Goal: Task Accomplishment & Management: Use online tool/utility

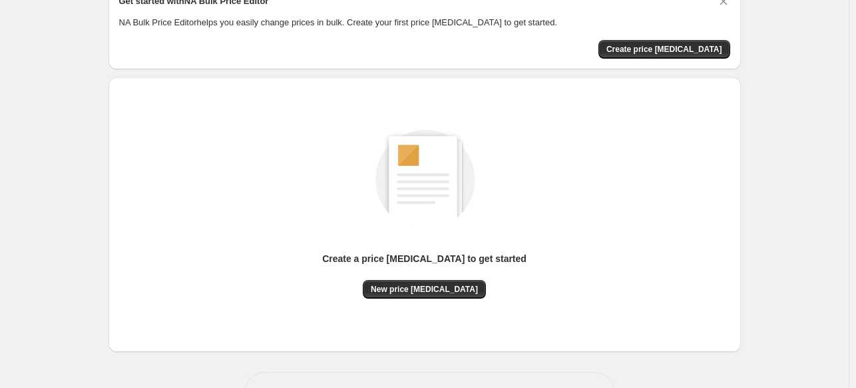
scroll to position [111, 0]
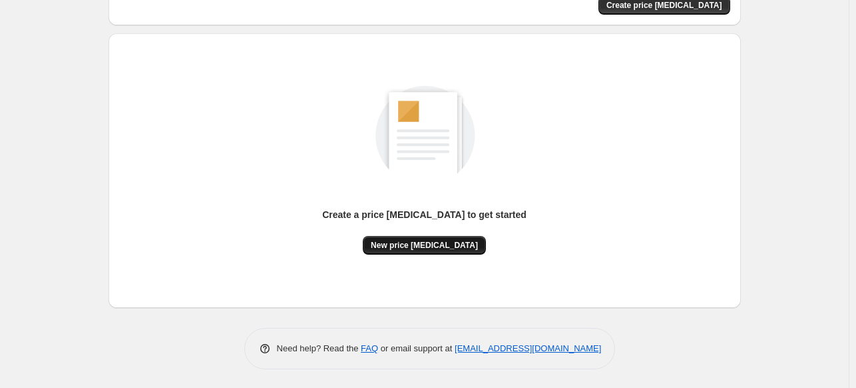
click at [436, 247] on span "New price [MEDICAL_DATA]" at bounding box center [424, 245] width 107 height 11
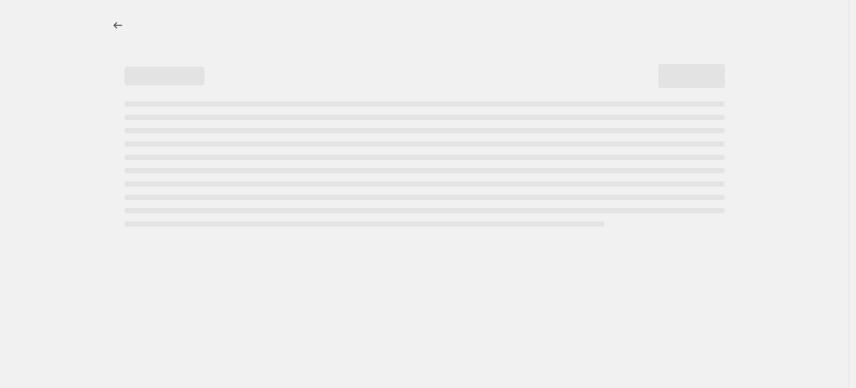
select select "percentage"
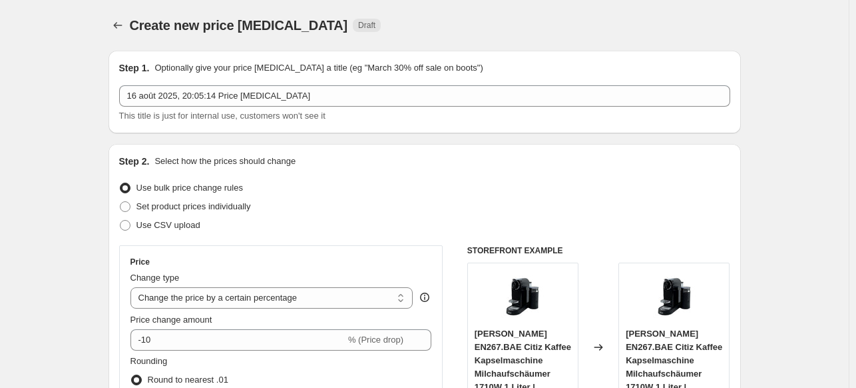
scroll to position [240, 0]
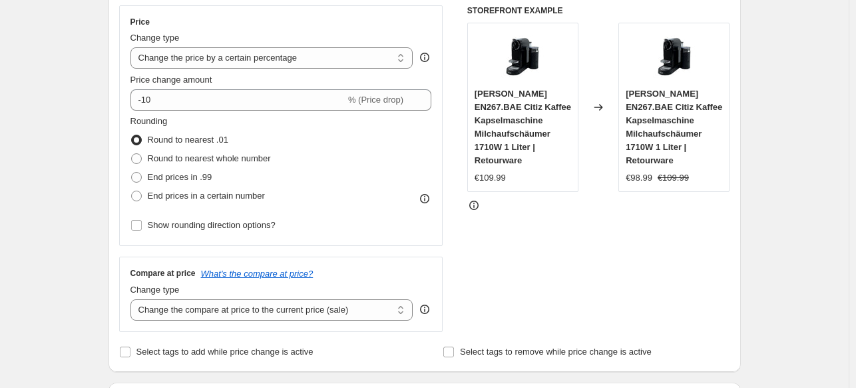
click at [197, 114] on div "Price Change type Change the price to a certain amount Change the price by a ce…" at bounding box center [282, 126] width 302 height 218
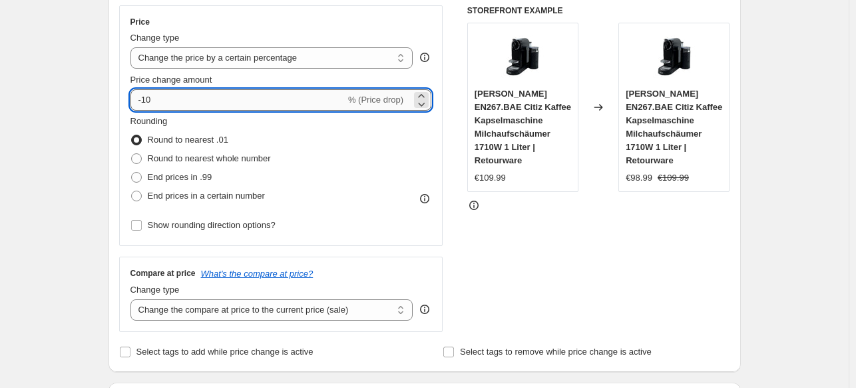
click at [195, 103] on input "-10" at bounding box center [238, 99] width 215 height 21
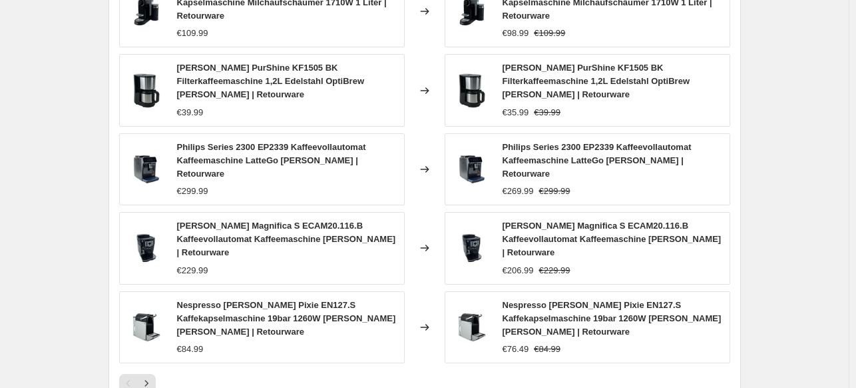
scroll to position [830, 0]
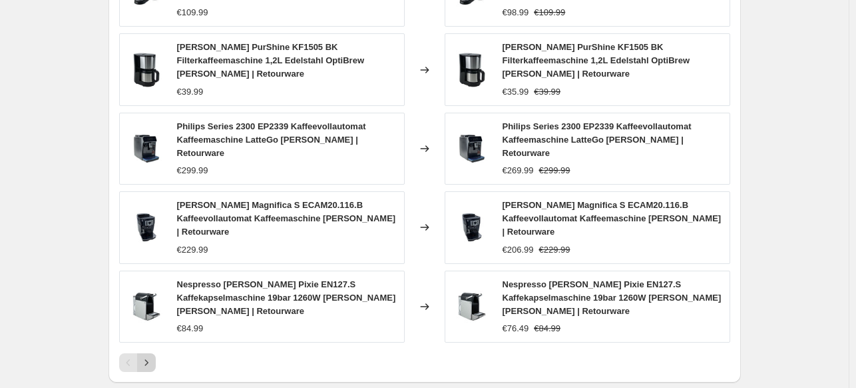
type input "-15"
click at [145, 353] on button "Next" at bounding box center [146, 362] width 19 height 19
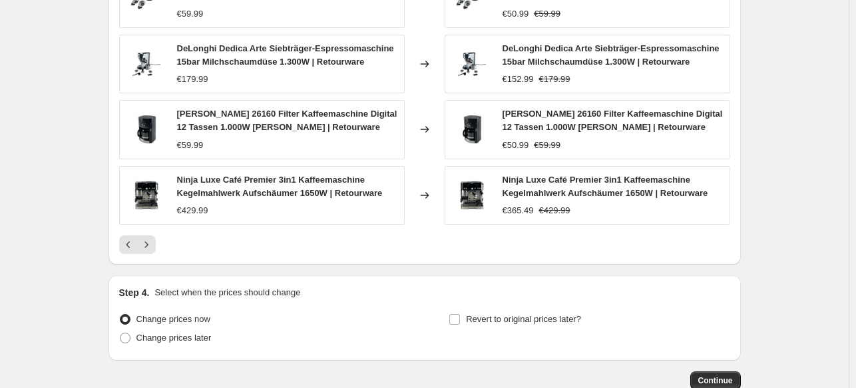
scroll to position [964, 0]
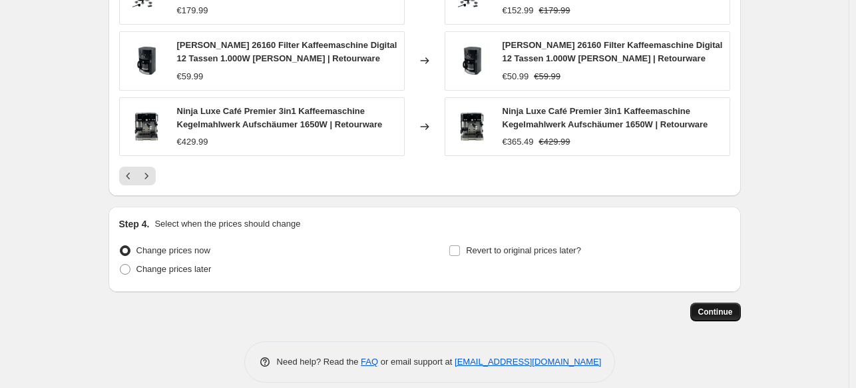
click at [723, 306] on span "Continue" at bounding box center [716, 311] width 35 height 11
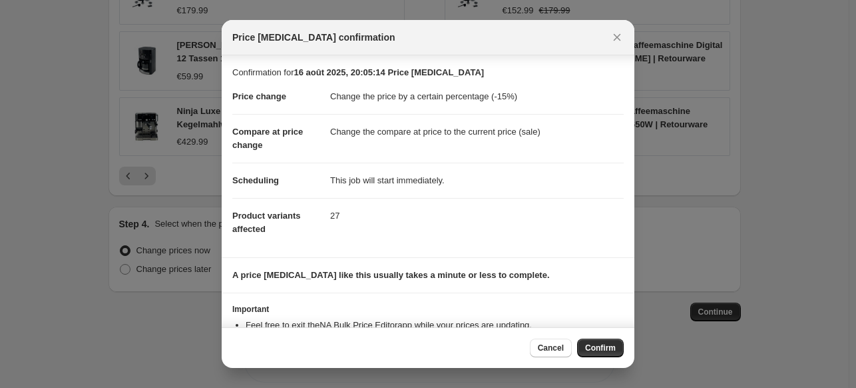
scroll to position [49, 0]
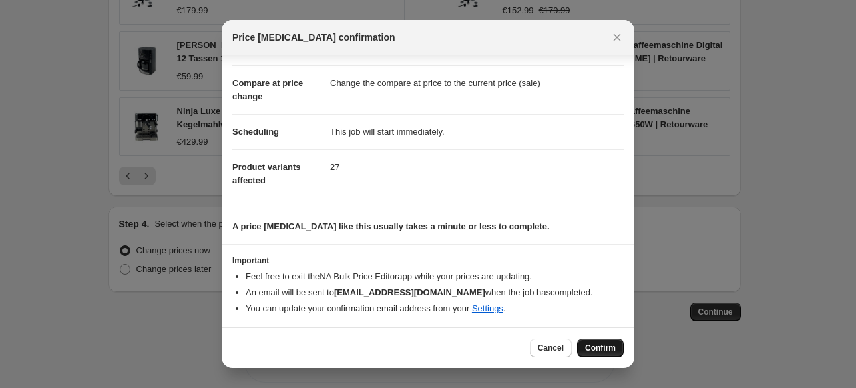
click at [597, 340] on button "Confirm" at bounding box center [600, 347] width 47 height 19
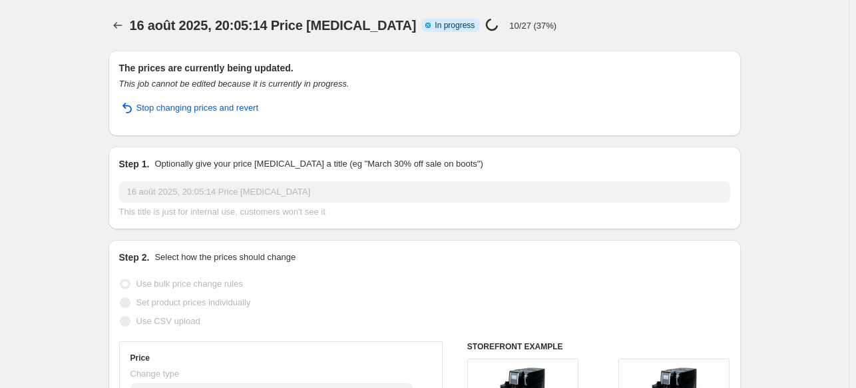
click at [541, 31] on div "16 août 2025, 20:05:14 Price [MEDICAL_DATA] Info Partially complete In progress…" at bounding box center [387, 25] width 514 height 19
select select "percentage"
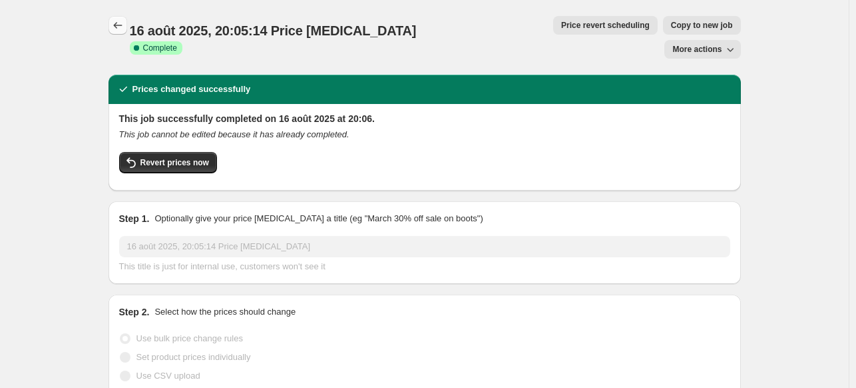
click at [121, 21] on icon "Price change jobs" at bounding box center [117, 25] width 13 height 13
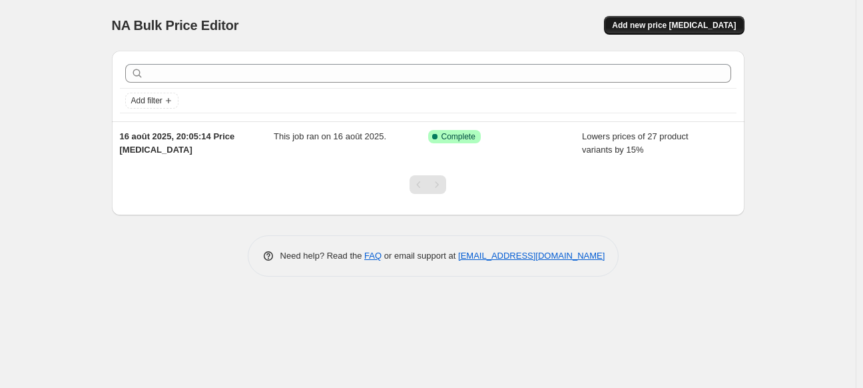
click at [679, 23] on span "Add new price [MEDICAL_DATA]" at bounding box center [674, 25] width 124 height 11
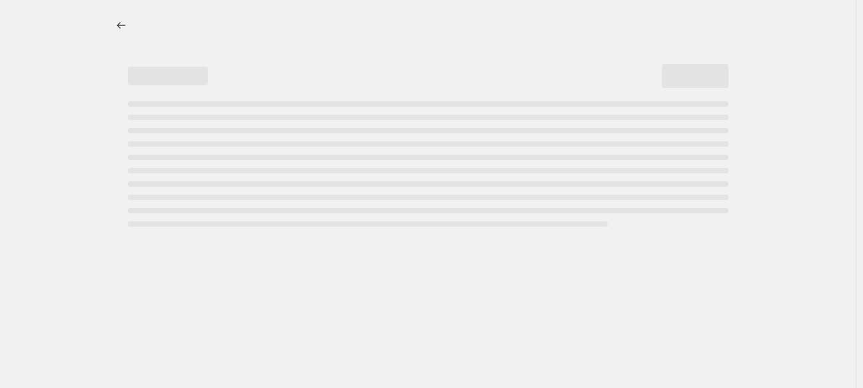
select select "percentage"
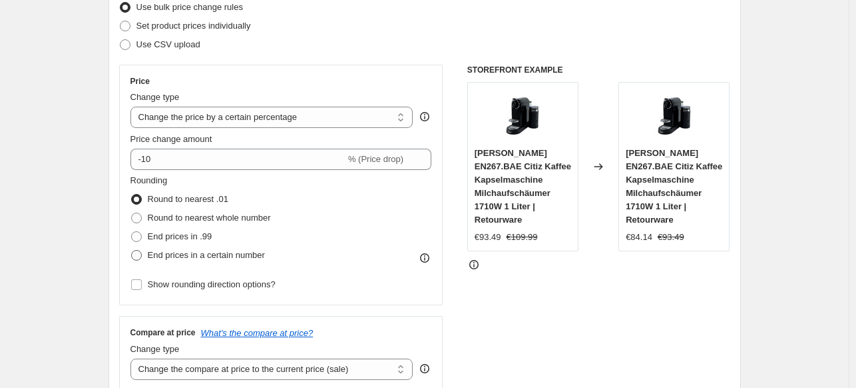
scroll to position [240, 0]
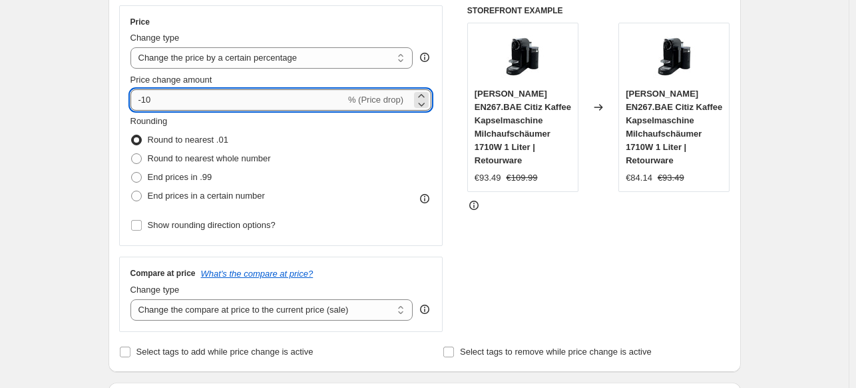
click at [195, 100] on input "-10" at bounding box center [238, 99] width 215 height 21
type input "-1"
type input "-50"
click at [578, 241] on div "STOREFRONT EXAMPLE [PERSON_NAME] EN267.BAE Citiz Kaffee Kapselmaschine Milchauf…" at bounding box center [598, 168] width 263 height 326
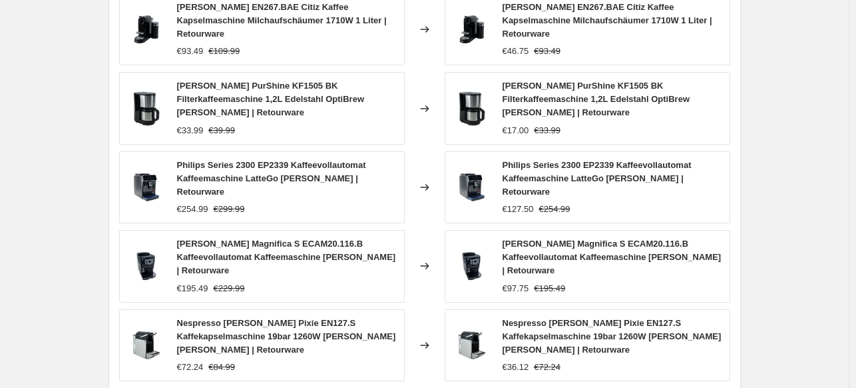
scroll to position [879, 0]
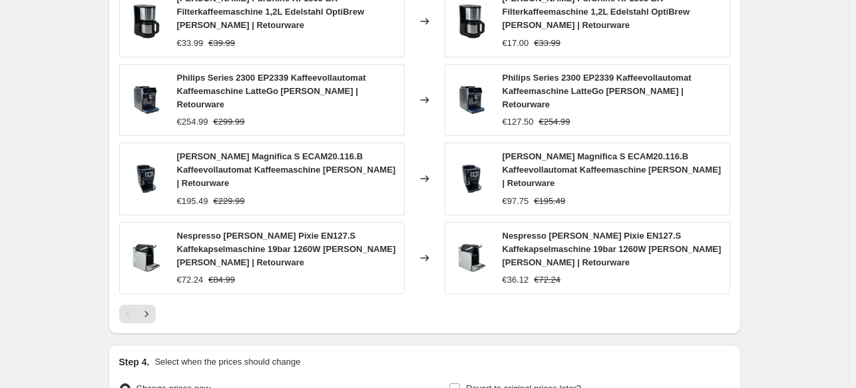
click at [143, 304] on button "Next" at bounding box center [146, 313] width 19 height 19
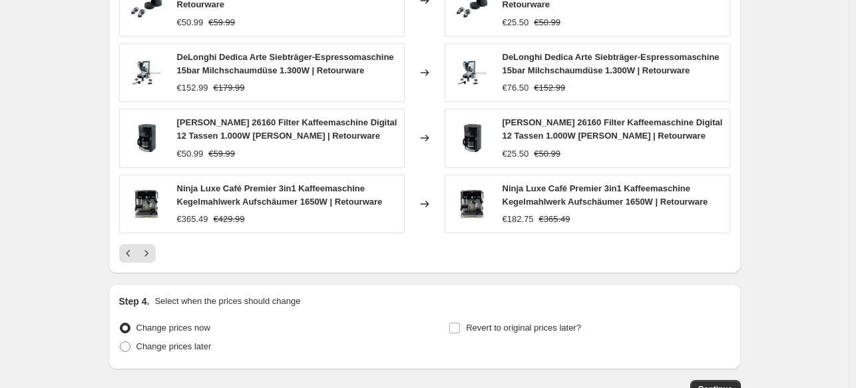
scroll to position [964, 0]
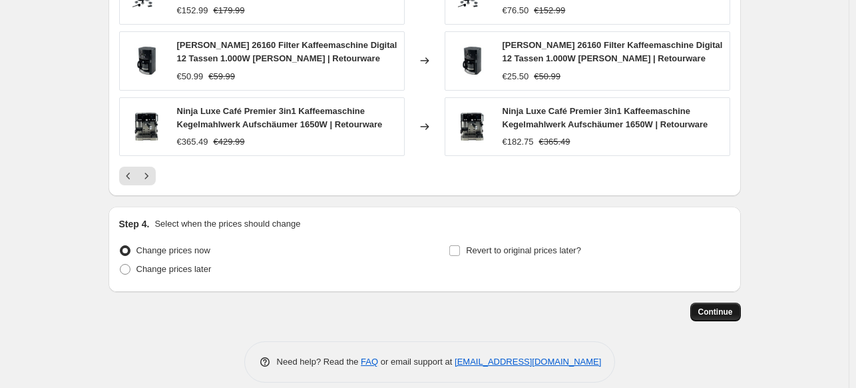
click at [719, 306] on span "Continue" at bounding box center [716, 311] width 35 height 11
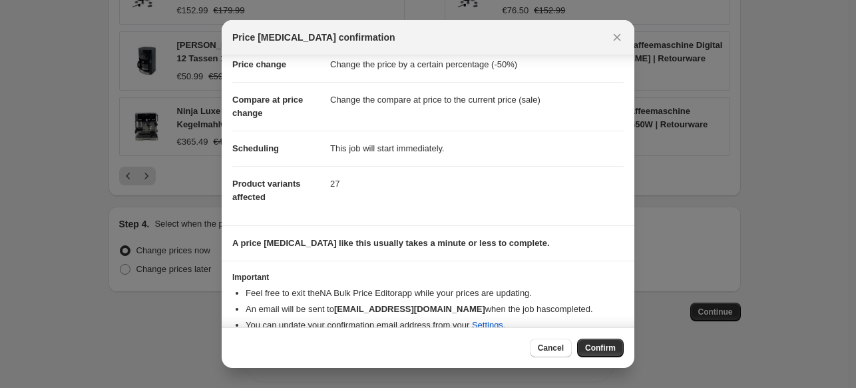
scroll to position [49, 0]
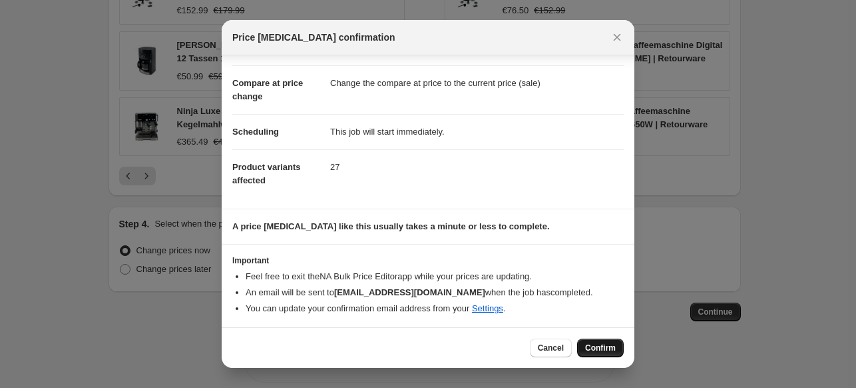
click at [598, 349] on span "Confirm" at bounding box center [600, 347] width 31 height 11
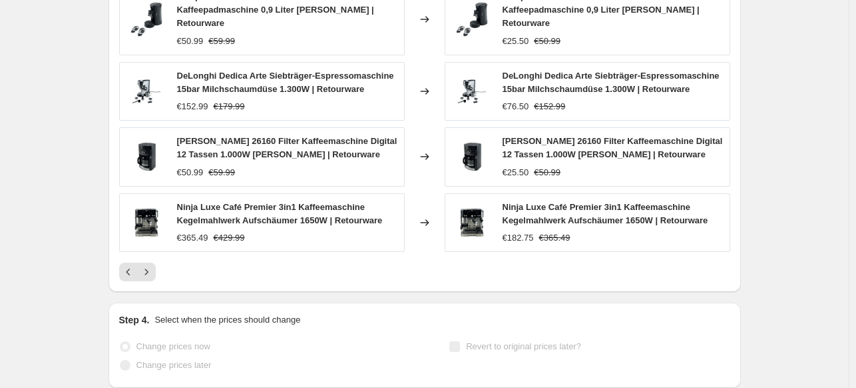
select select "percentage"
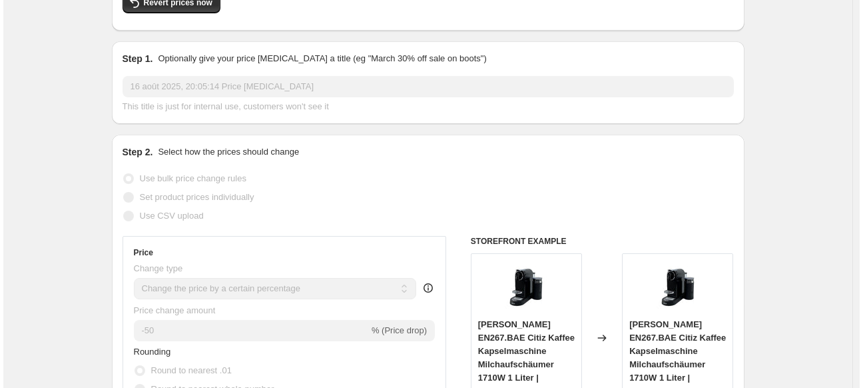
scroll to position [0, 0]
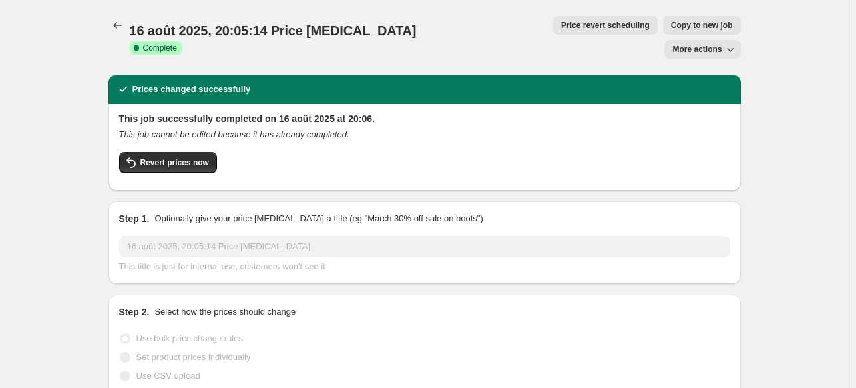
click at [124, 29] on icon "Price change jobs" at bounding box center [117, 25] width 13 height 13
